Goal: Navigation & Orientation: Understand site structure

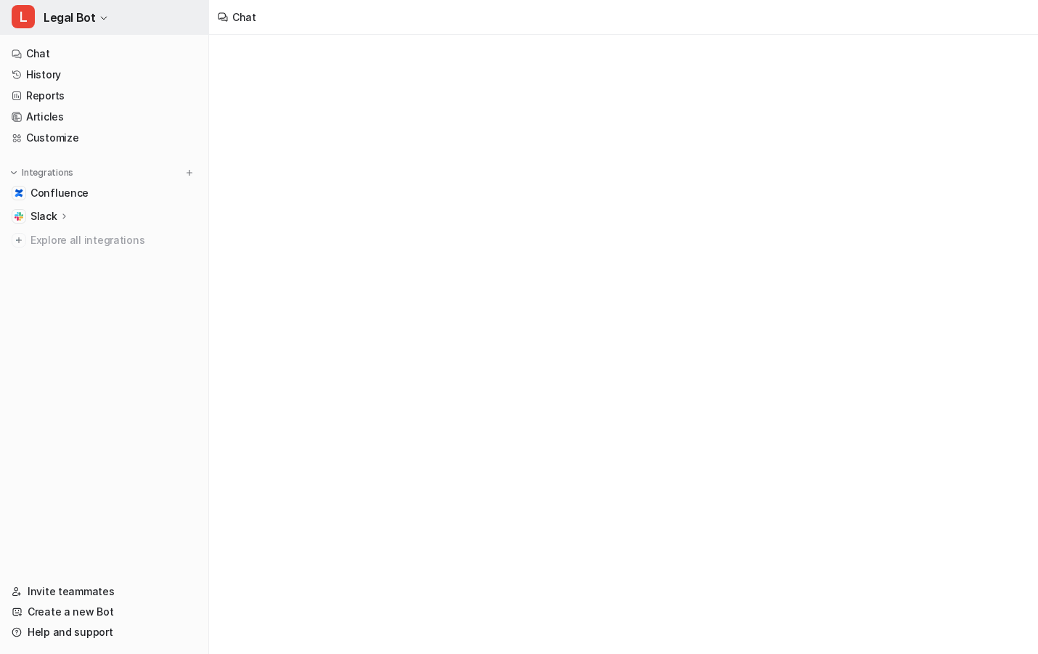
click at [106, 25] on button "L Legal Bot" at bounding box center [104, 17] width 208 height 35
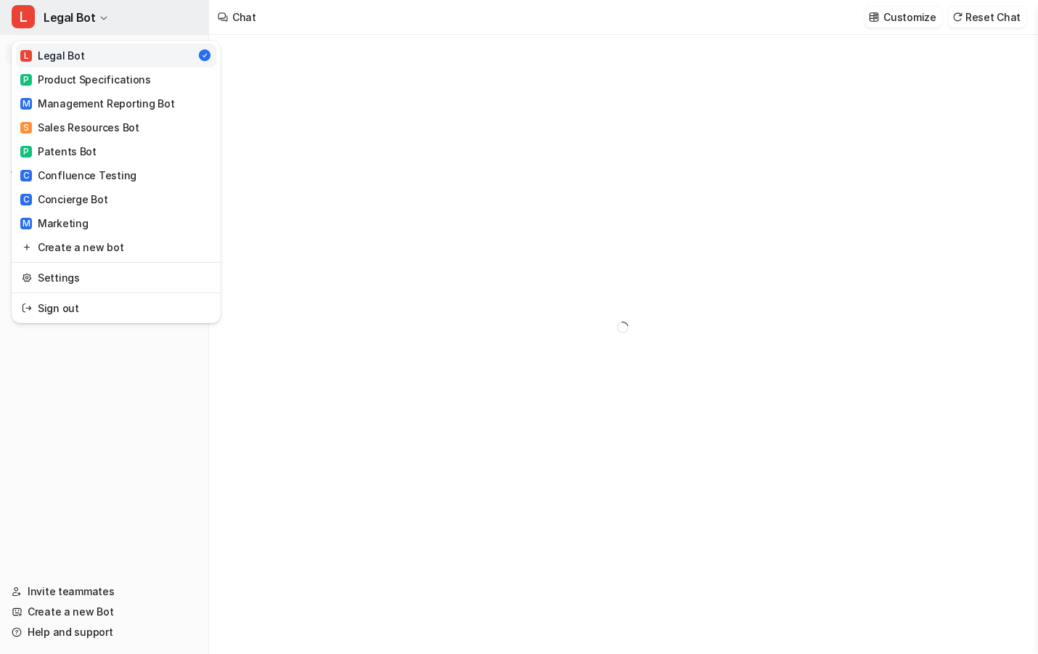
type textarea "**********"
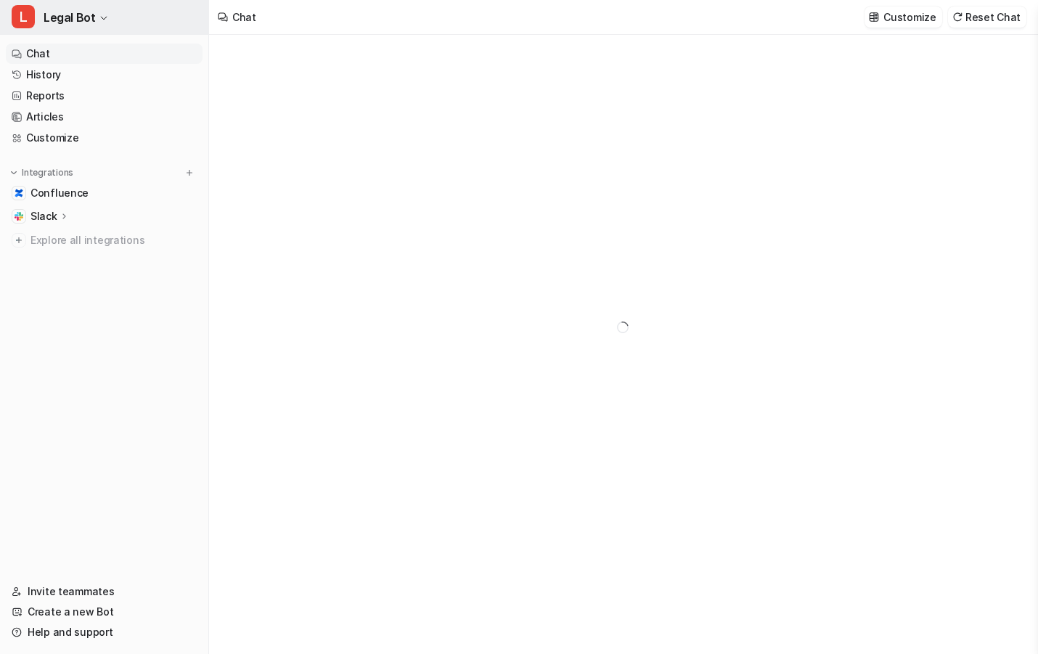
click at [110, 19] on button "L Legal Bot" at bounding box center [104, 17] width 208 height 35
click at [66, 210] on icon at bounding box center [64, 215] width 10 height 11
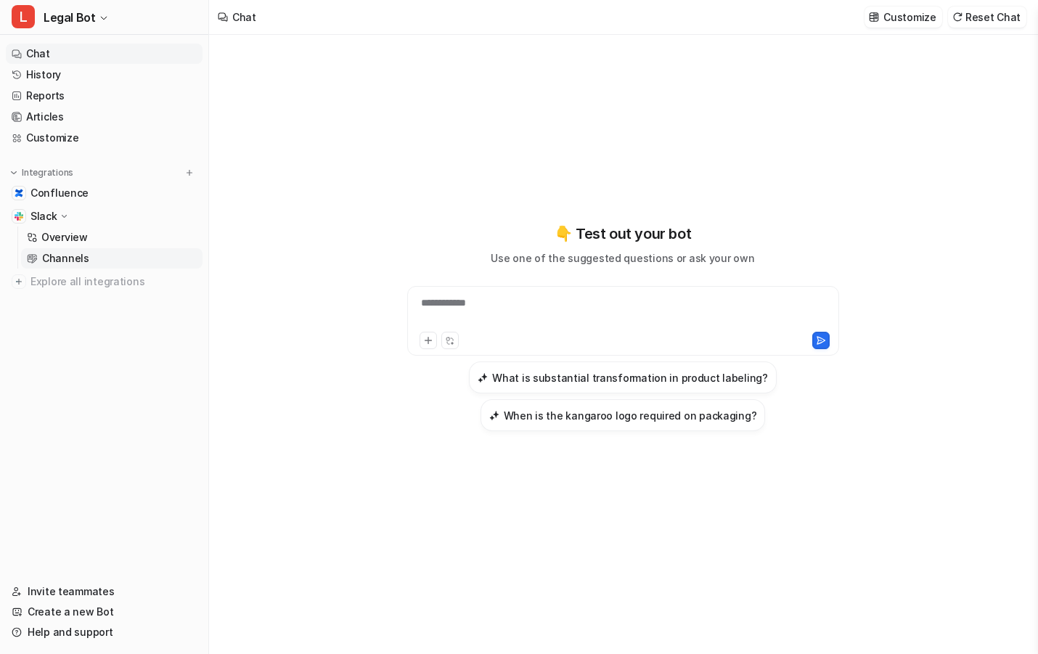
click at [65, 252] on p "Channels" at bounding box center [65, 258] width 47 height 15
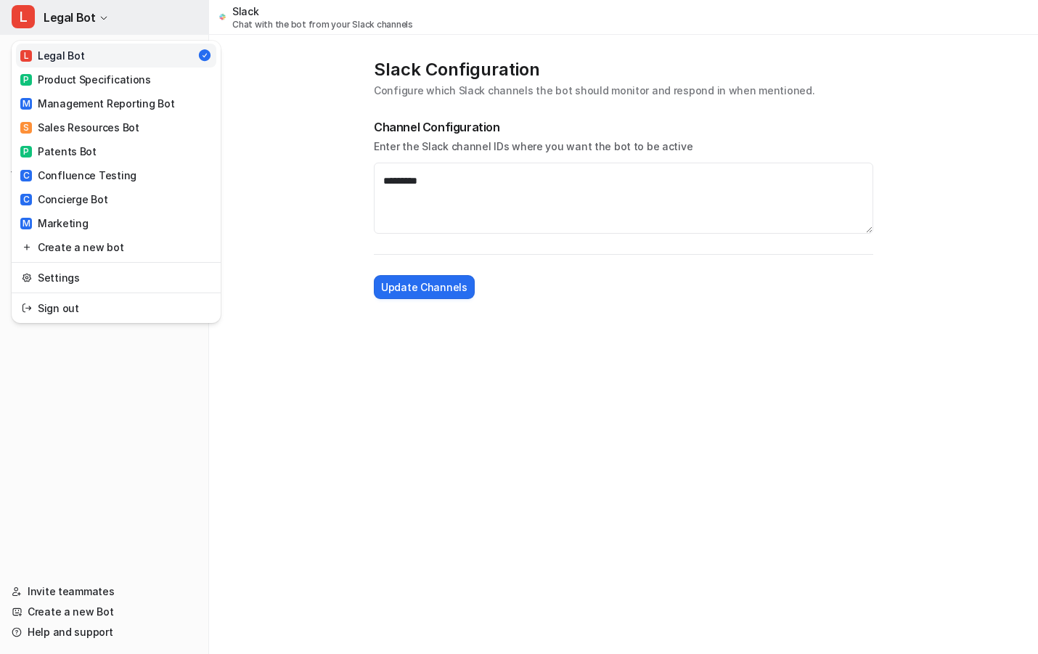
click at [104, 15] on icon "button" at bounding box center [103, 18] width 9 height 9
click at [102, 274] on link "Settings" at bounding box center [116, 278] width 200 height 24
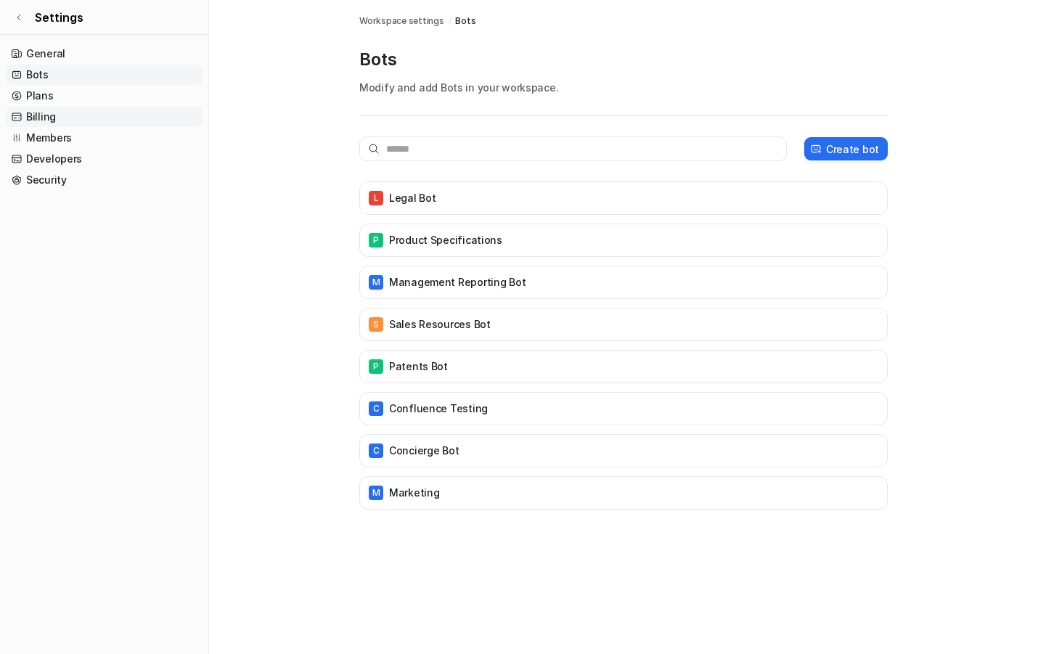
click at [95, 122] on link "Billing" at bounding box center [104, 117] width 197 height 20
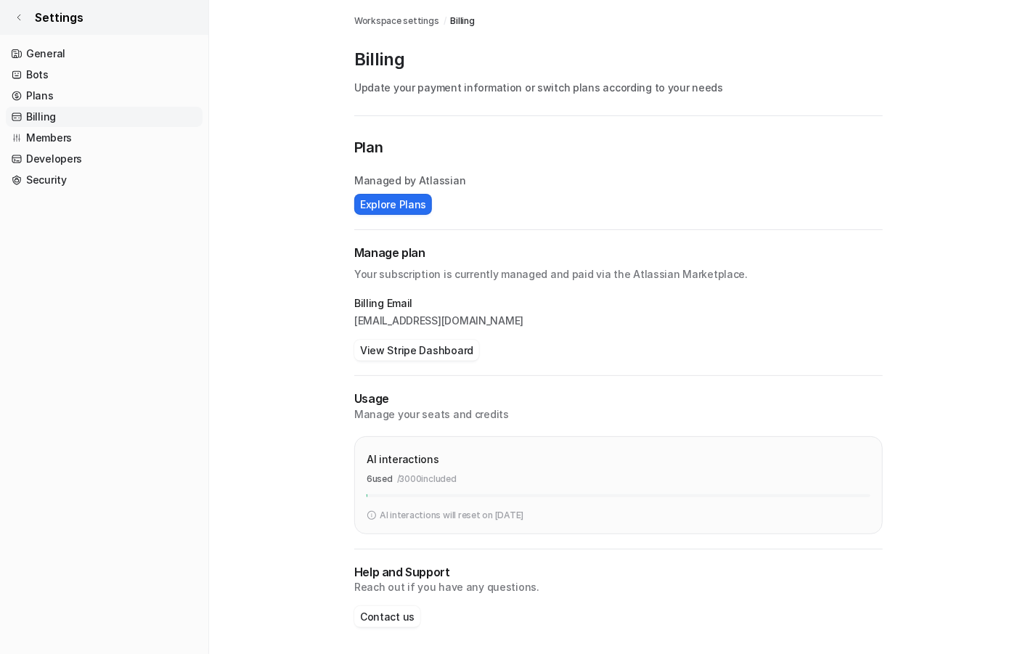
click at [52, 31] on link "Settings" at bounding box center [104, 17] width 208 height 35
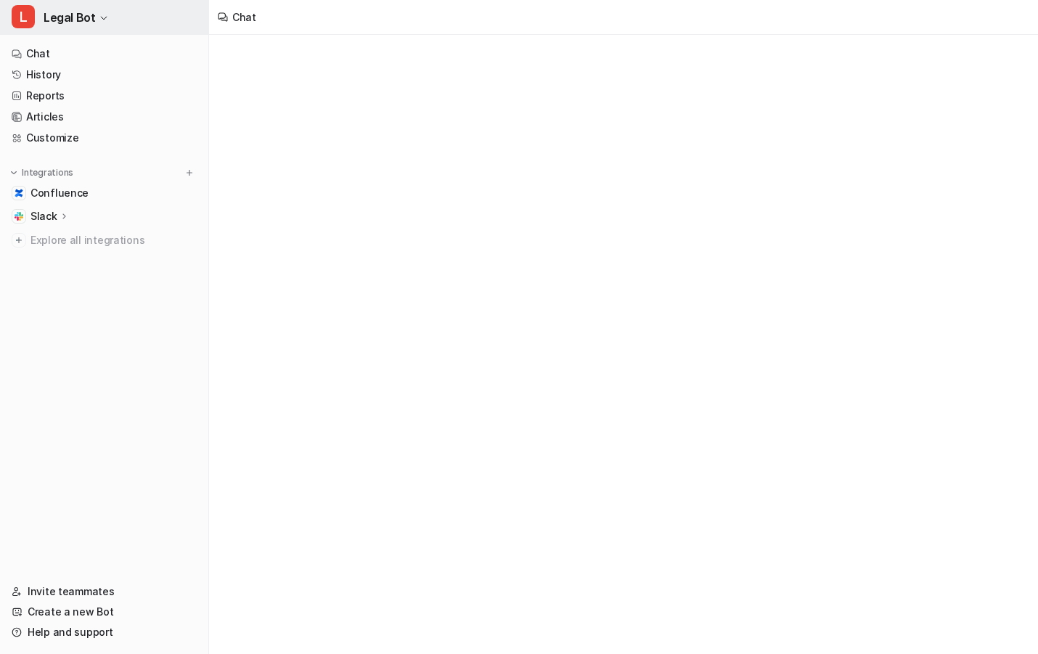
click at [87, 23] on span "Legal Bot" at bounding box center [70, 17] width 52 height 20
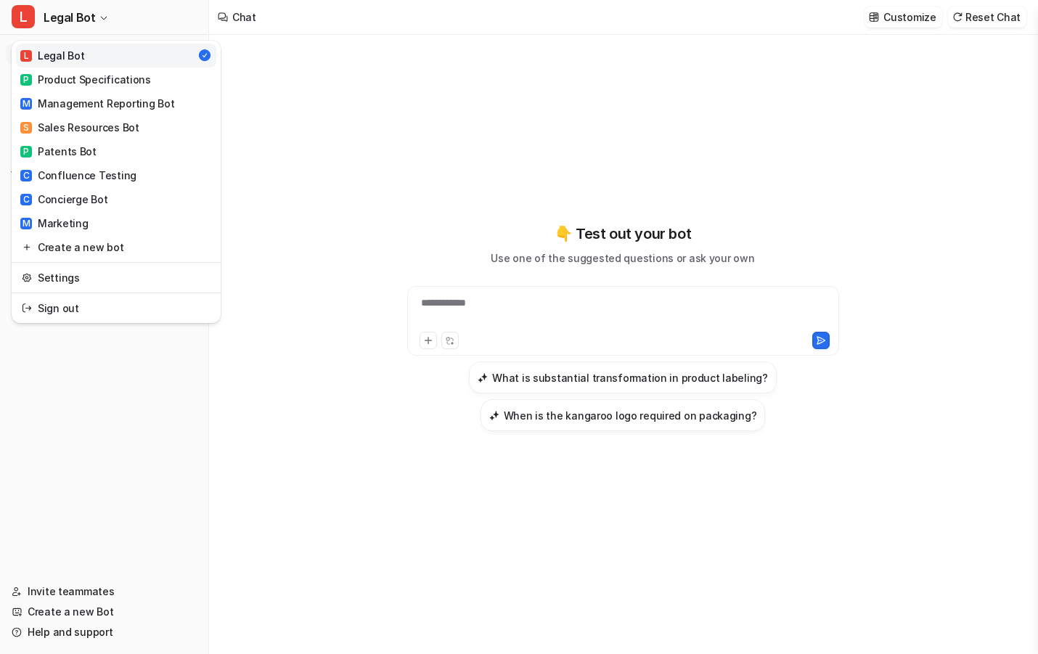
click at [52, 486] on div "L Legal Bot L Legal Bot P Product Specifications M Management Reporting Bot S S…" at bounding box center [104, 327] width 209 height 654
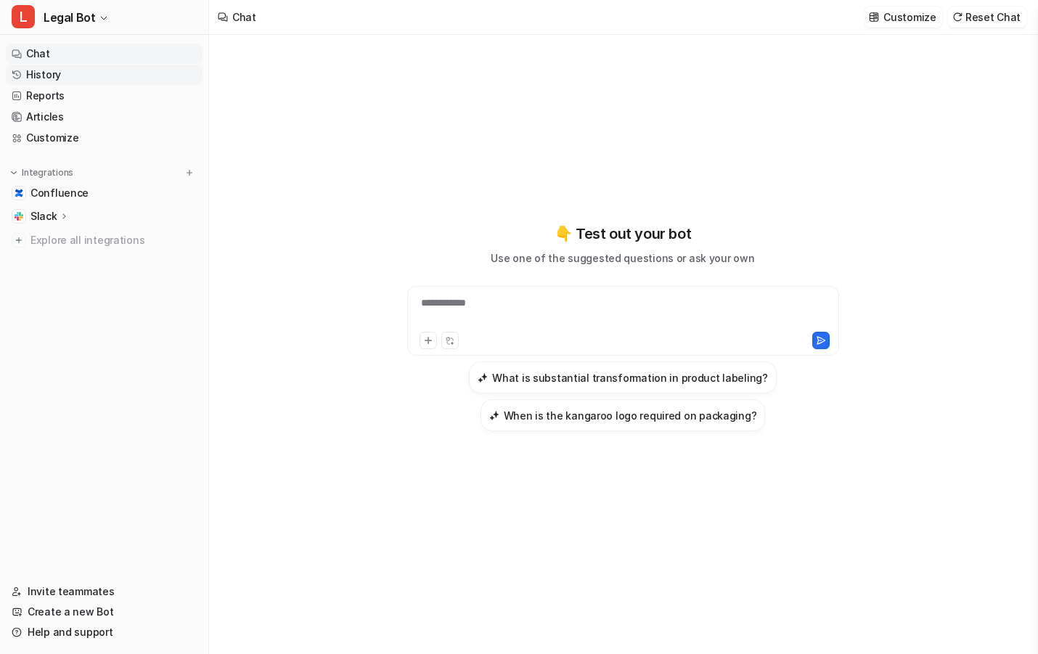
click at [58, 75] on link "History" at bounding box center [104, 75] width 197 height 20
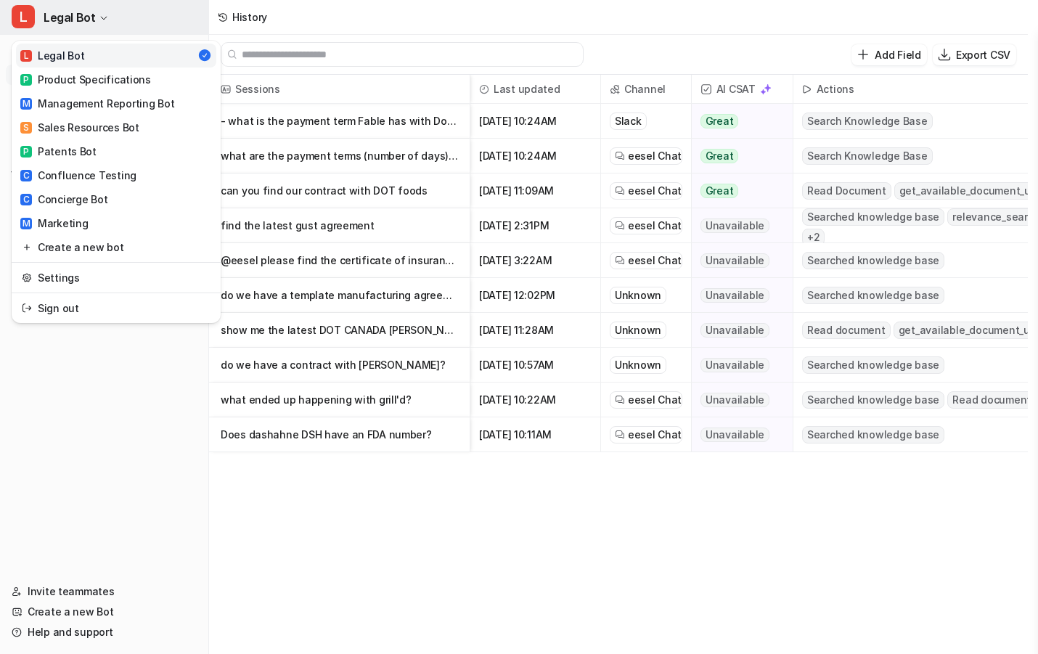
click at [109, 20] on button "L Legal Bot" at bounding box center [104, 17] width 208 height 35
click at [100, 78] on div "P Product Specifications" at bounding box center [85, 79] width 131 height 15
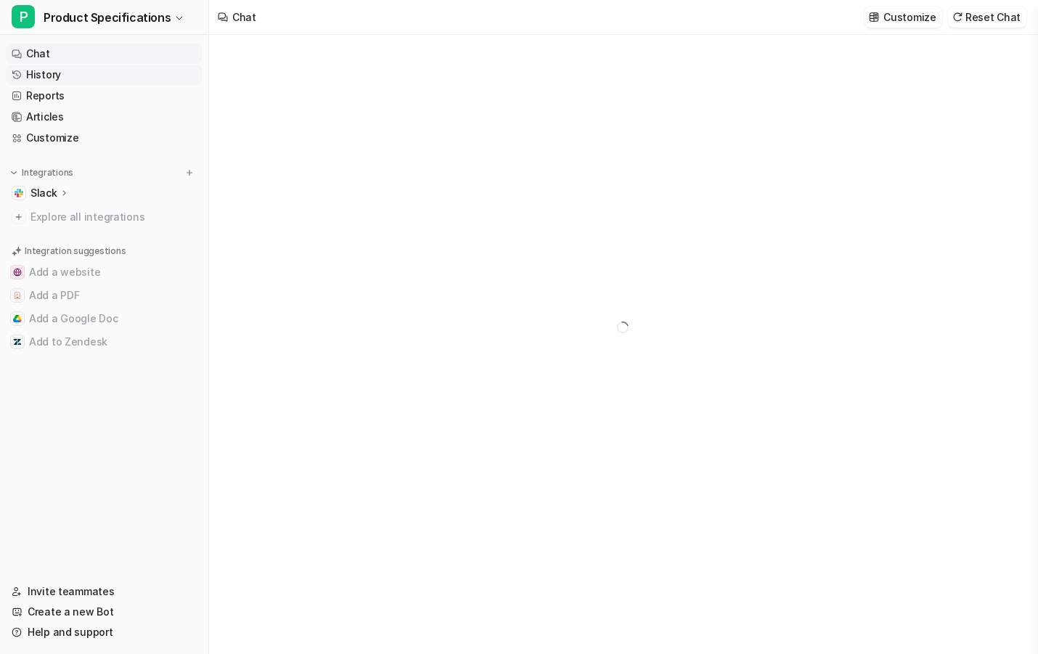
type textarea "**********"
click at [60, 79] on link "History" at bounding box center [104, 75] width 197 height 20
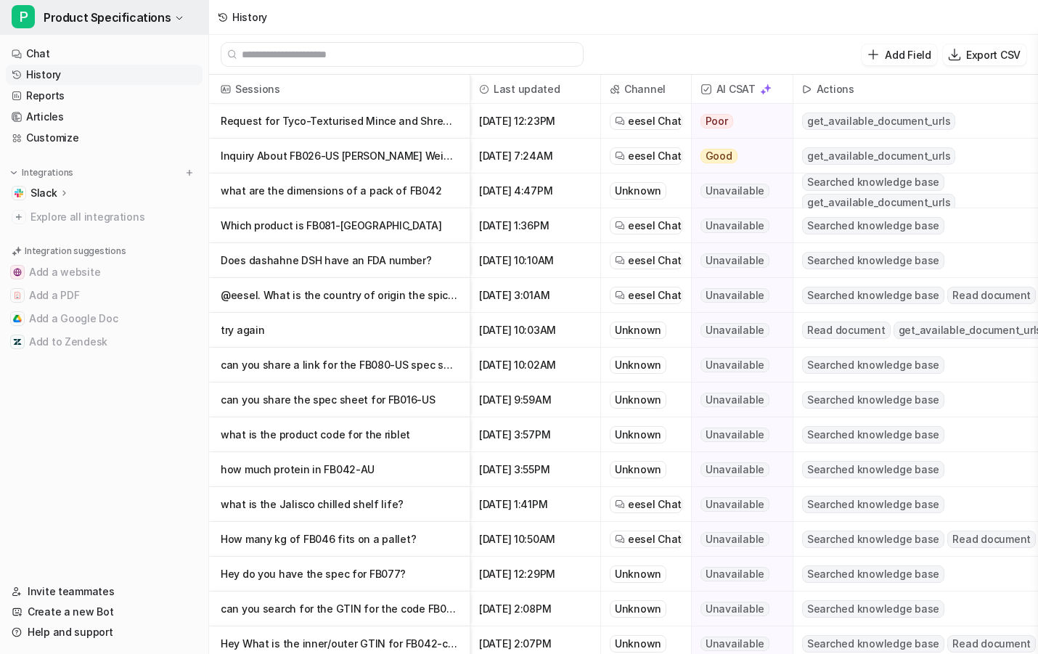
click at [102, 25] on span "Product Specifications" at bounding box center [107, 17] width 127 height 20
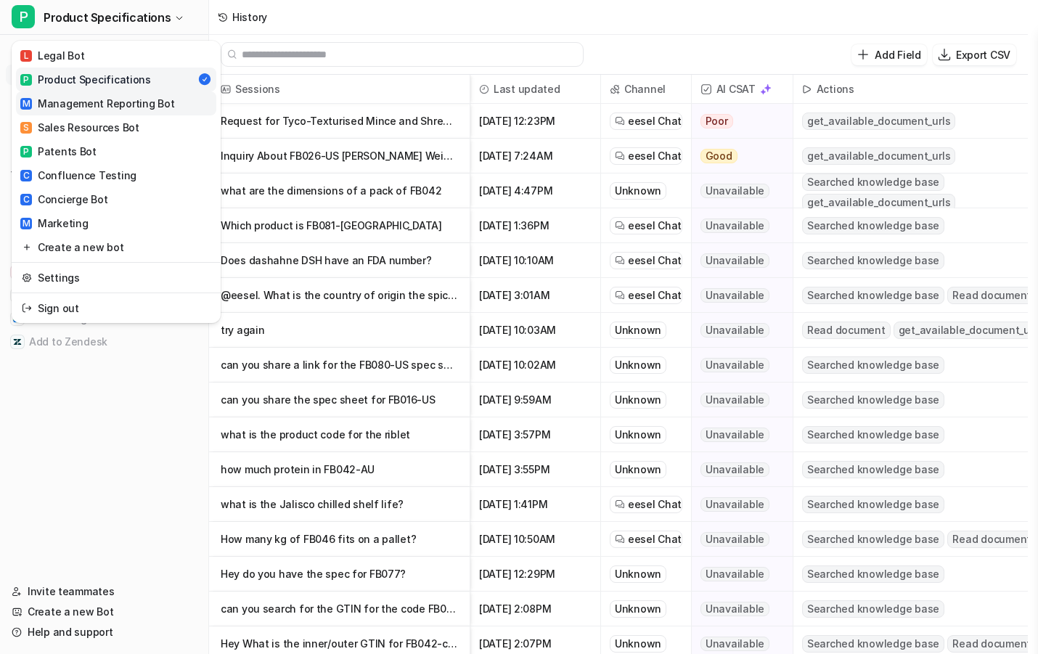
click at [104, 104] on div "M Management Reporting Bot" at bounding box center [97, 103] width 154 height 15
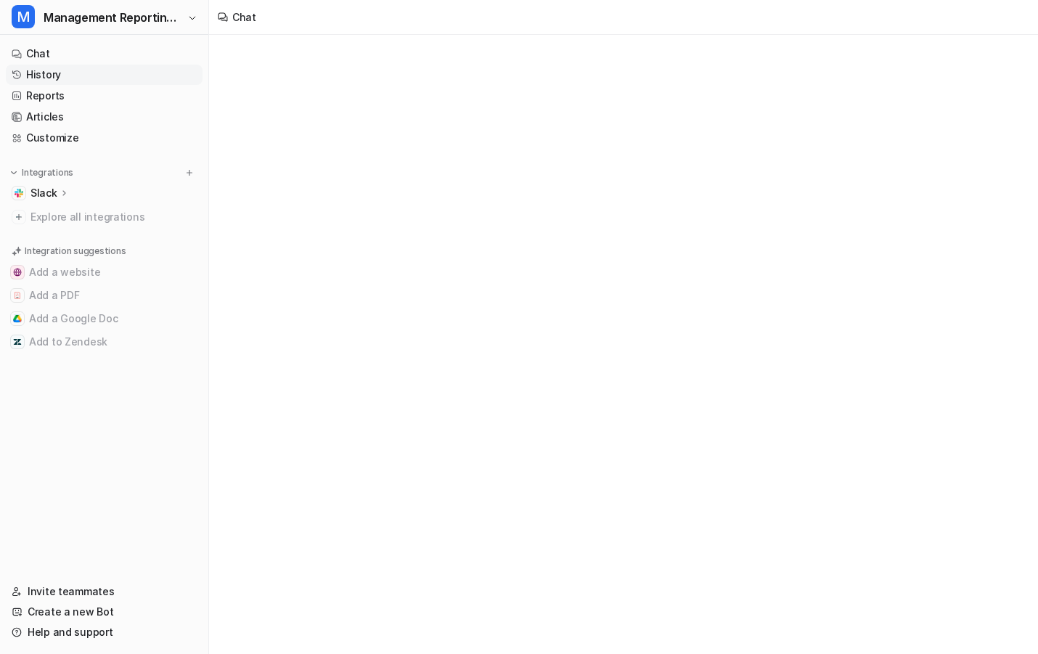
click at [94, 79] on link "History" at bounding box center [104, 75] width 197 height 20
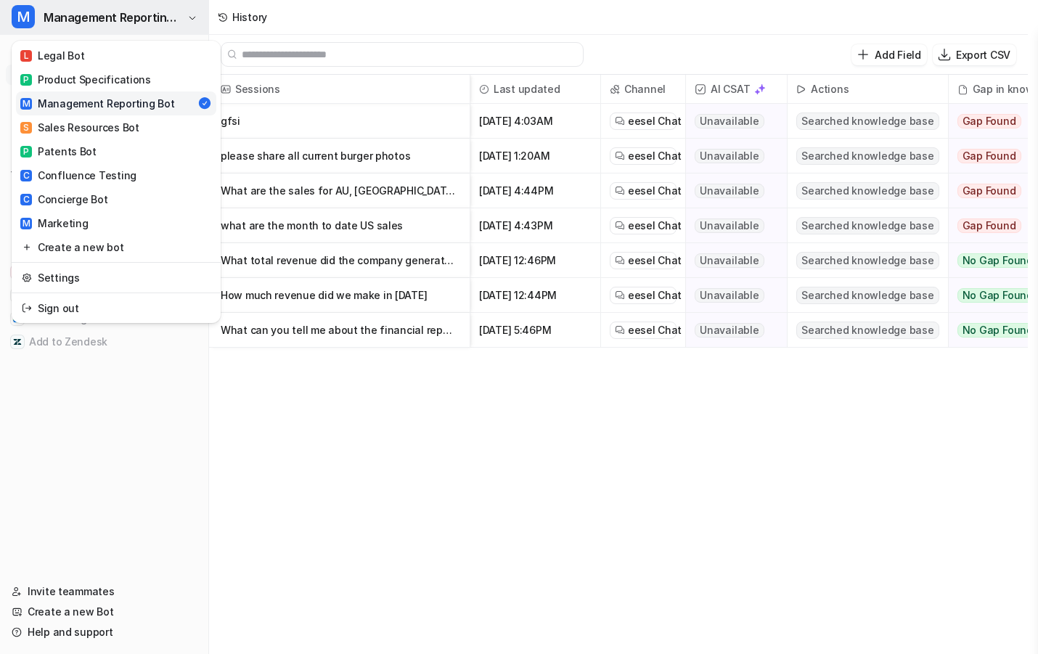
click at [110, 25] on span "Management Reporting Bot" at bounding box center [114, 17] width 140 height 20
click at [87, 134] on div "S Sales Resources Bot" at bounding box center [79, 127] width 119 height 15
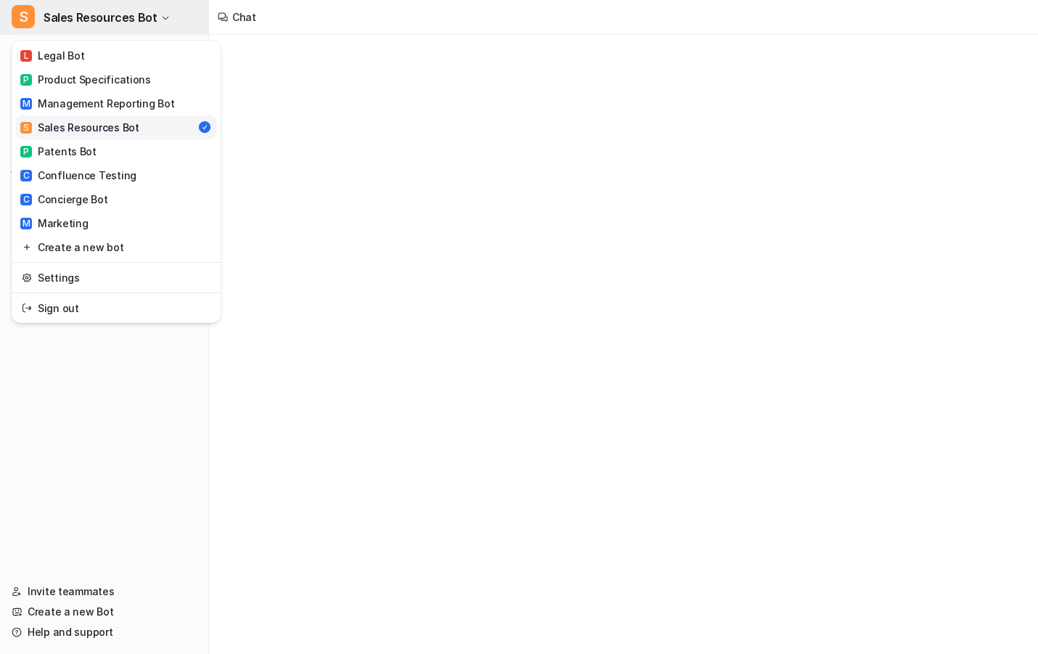
click at [120, 22] on span "Sales Resources Bot" at bounding box center [100, 17] width 113 height 20
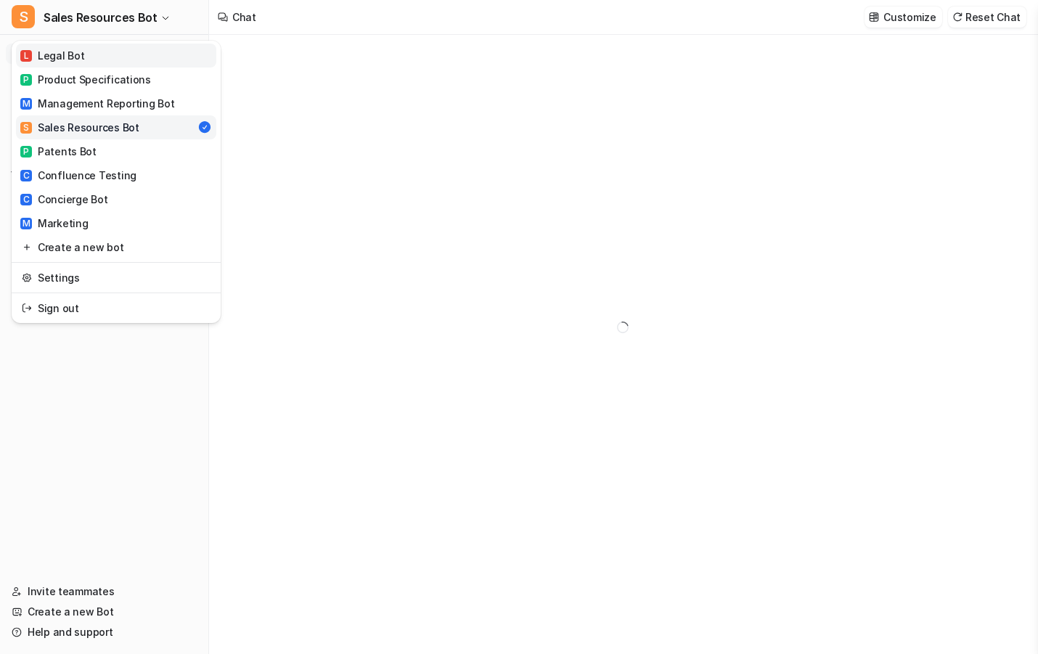
type textarea "**********"
click at [112, 28] on button "S Sales Resources Bot" at bounding box center [104, 17] width 208 height 35
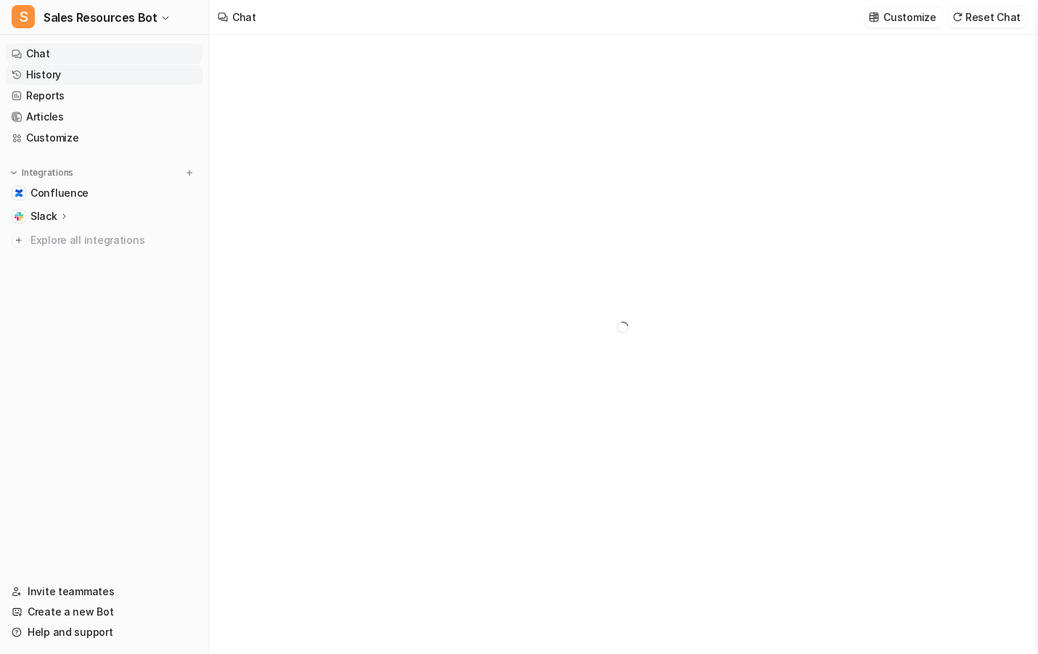
click at [99, 81] on link "History" at bounding box center [104, 75] width 197 height 20
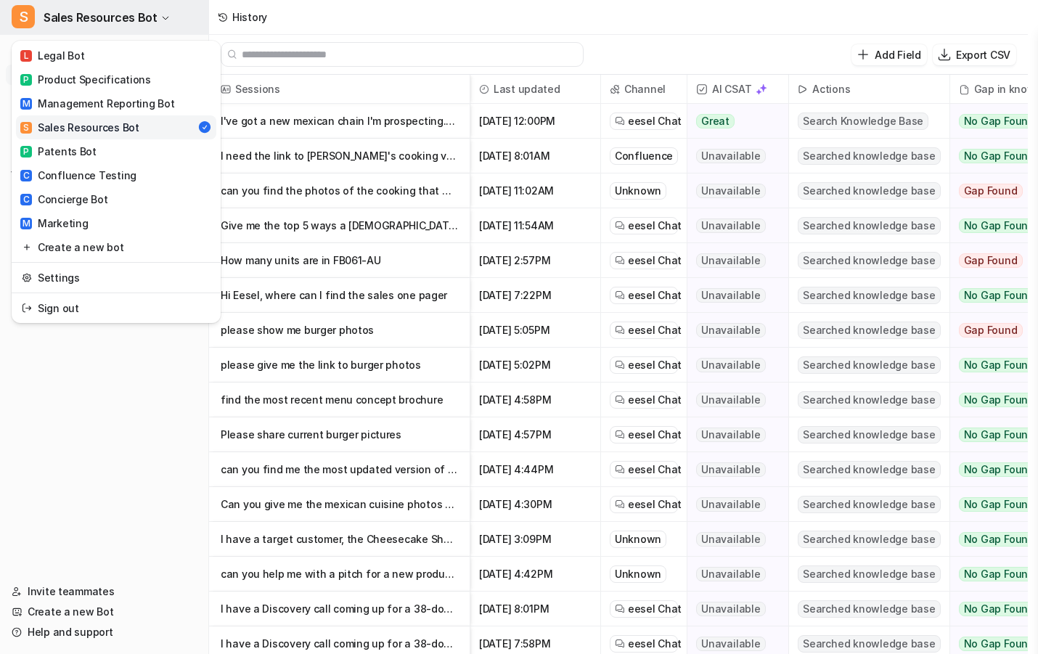
click at [119, 20] on span "Sales Resources Bot" at bounding box center [100, 17] width 113 height 20
click at [119, 159] on link "P Patents Bot" at bounding box center [116, 151] width 200 height 24
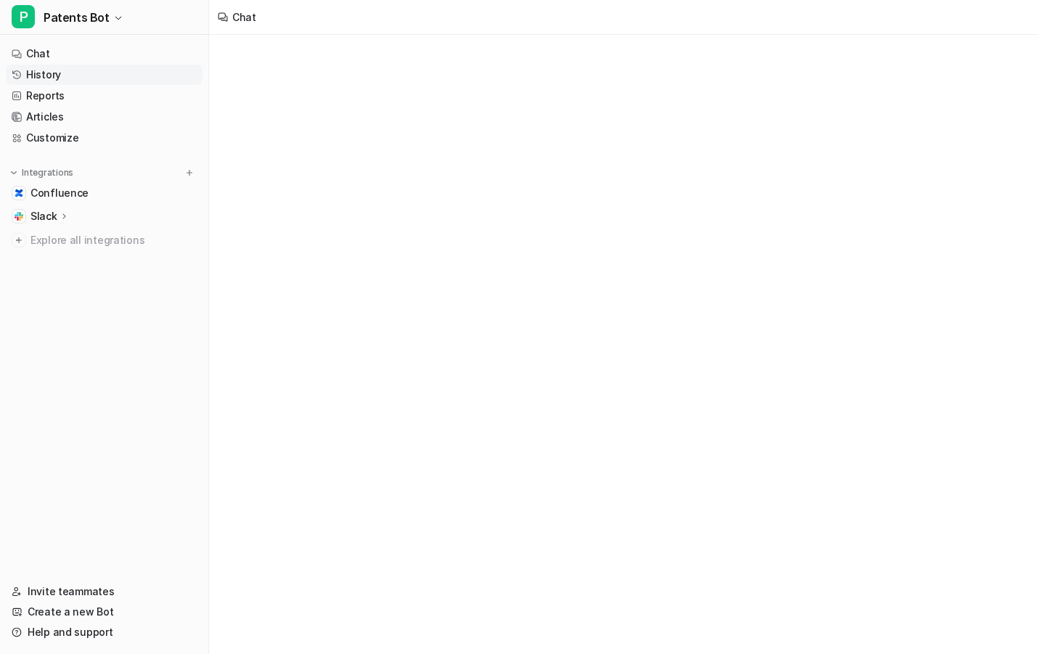
click at [128, 69] on link "History" at bounding box center [104, 75] width 197 height 20
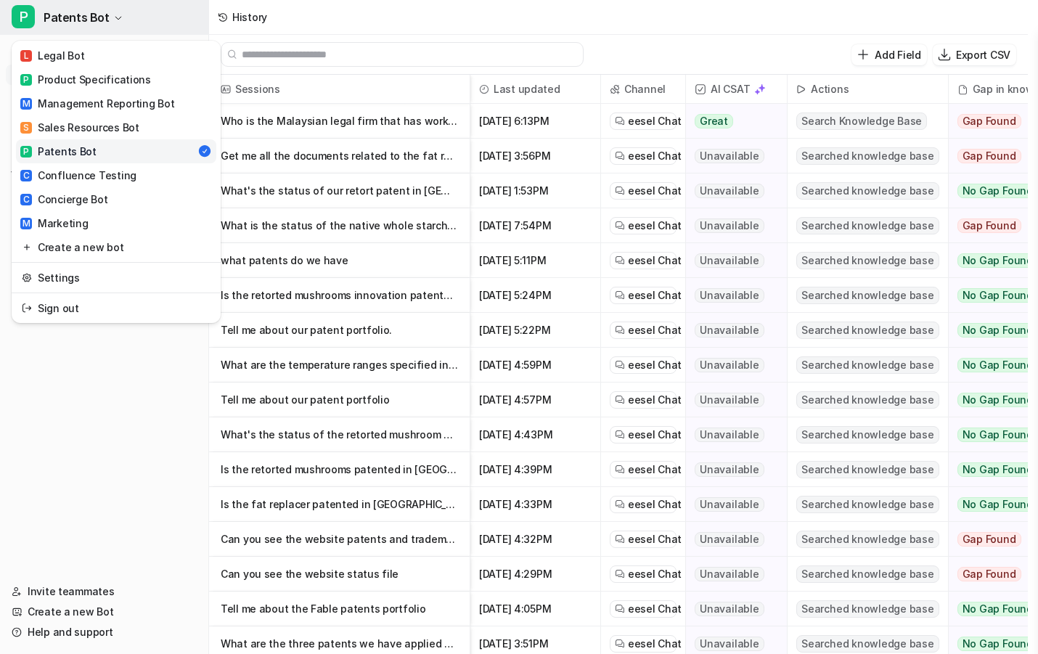
click at [129, 16] on button "P Patents Bot" at bounding box center [104, 17] width 208 height 35
click at [109, 176] on div "C Confluence Testing" at bounding box center [78, 175] width 116 height 15
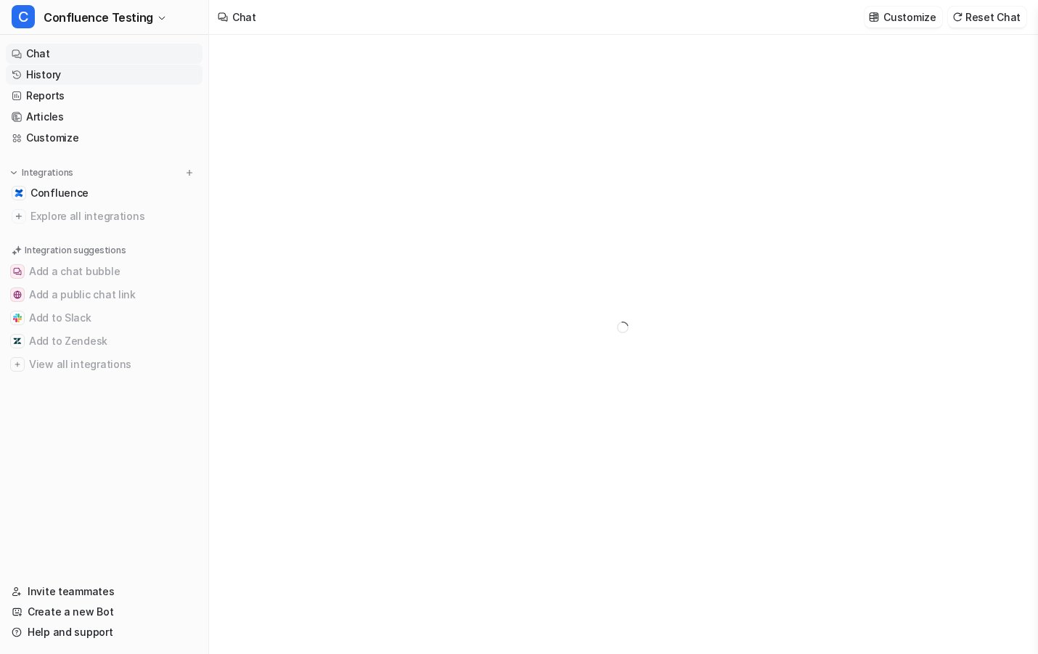
click at [94, 75] on link "History" at bounding box center [104, 75] width 197 height 20
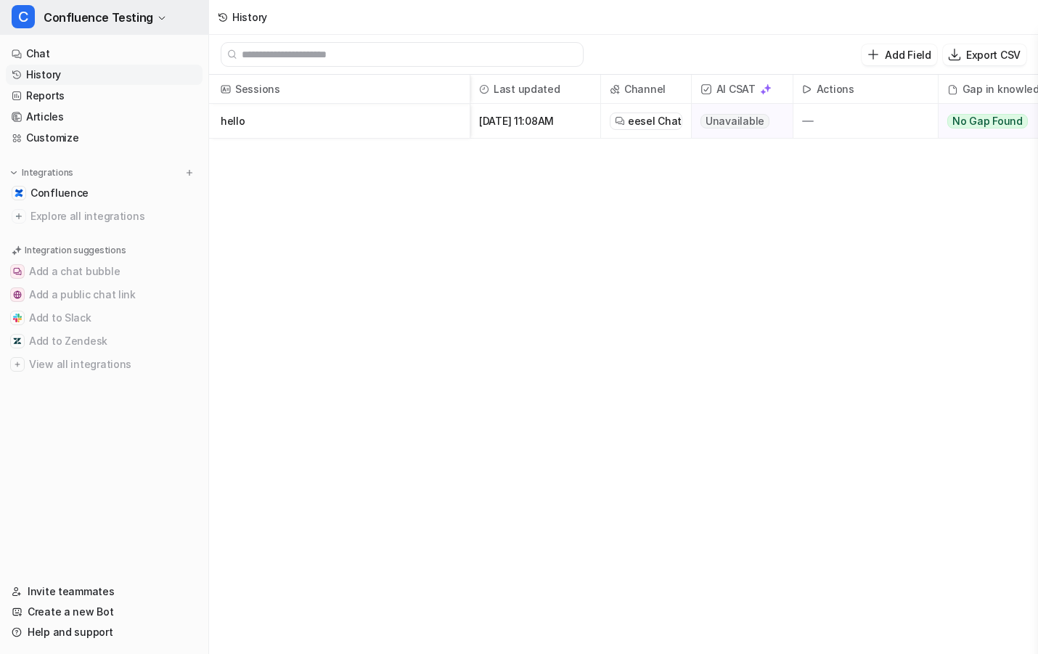
click at [110, 17] on span "Confluence Testing" at bounding box center [99, 17] width 110 height 20
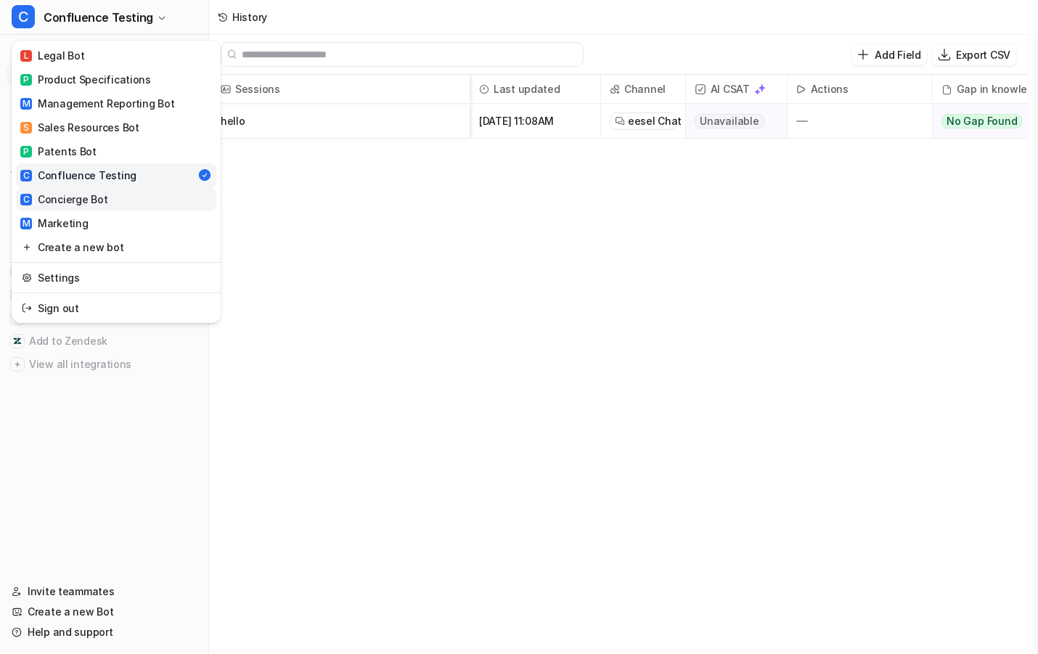
click at [88, 192] on div "C Concierge Bot" at bounding box center [63, 199] width 87 height 15
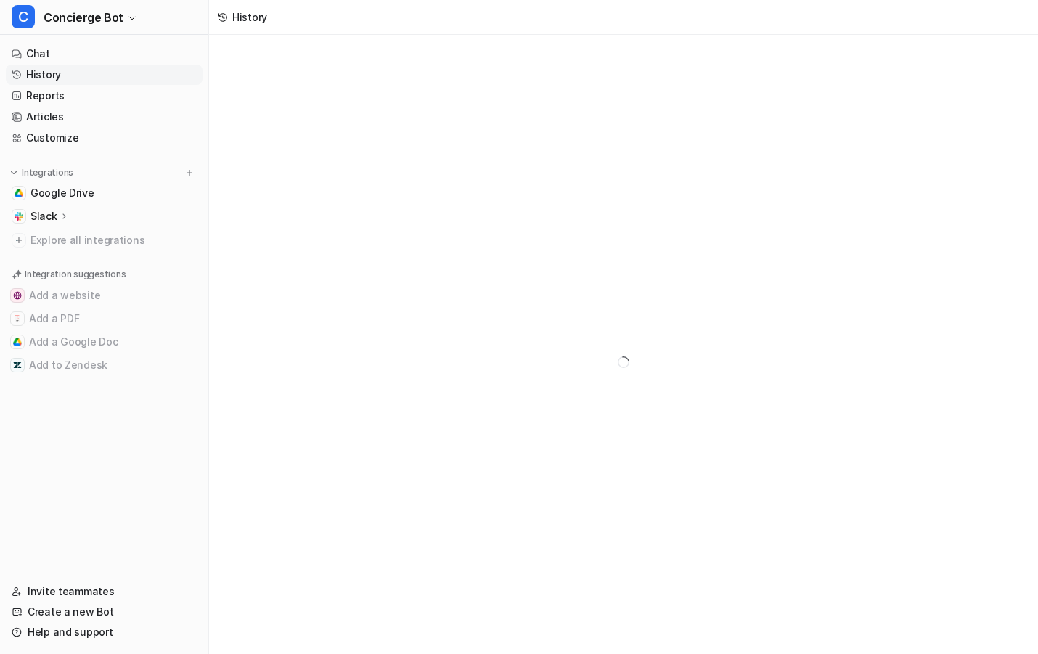
click at [89, 75] on link "History" at bounding box center [104, 75] width 197 height 20
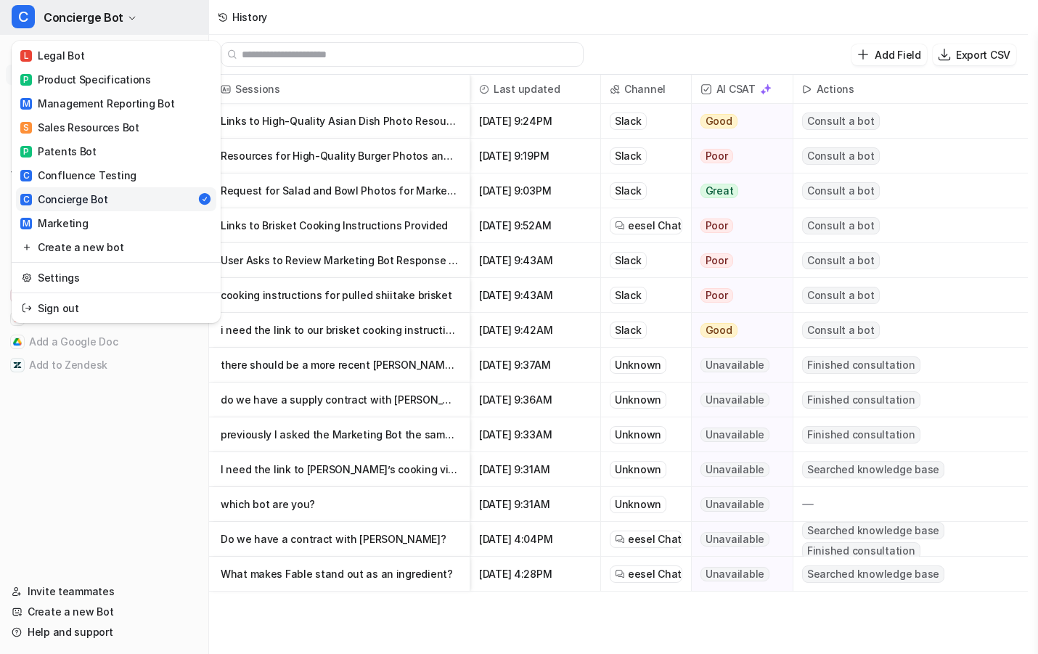
click at [103, 27] on span "Concierge Bot" at bounding box center [84, 17] width 80 height 20
click at [67, 213] on link "M Marketing" at bounding box center [116, 223] width 200 height 24
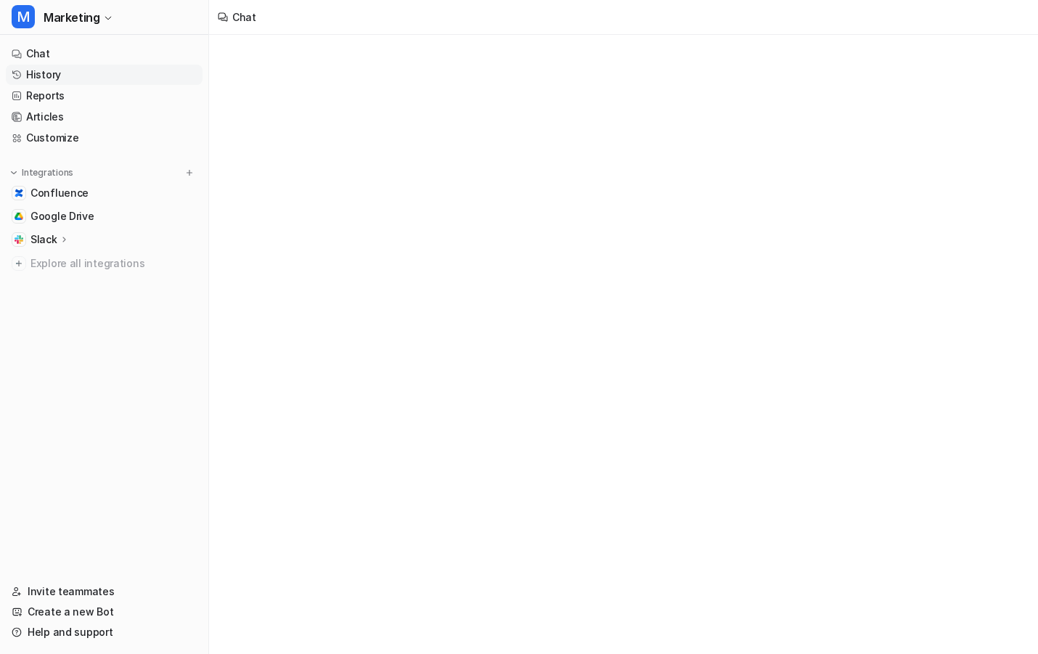
click at [109, 73] on link "History" at bounding box center [104, 75] width 197 height 20
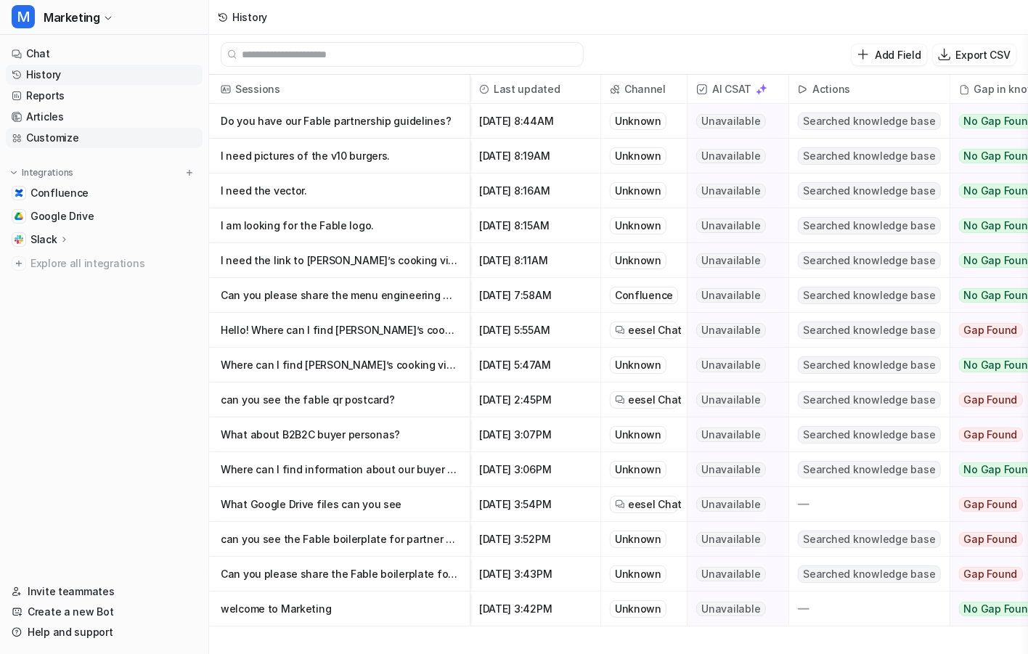
click at [99, 129] on link "Customize" at bounding box center [104, 138] width 197 height 20
